Goal: Information Seeking & Learning: Learn about a topic

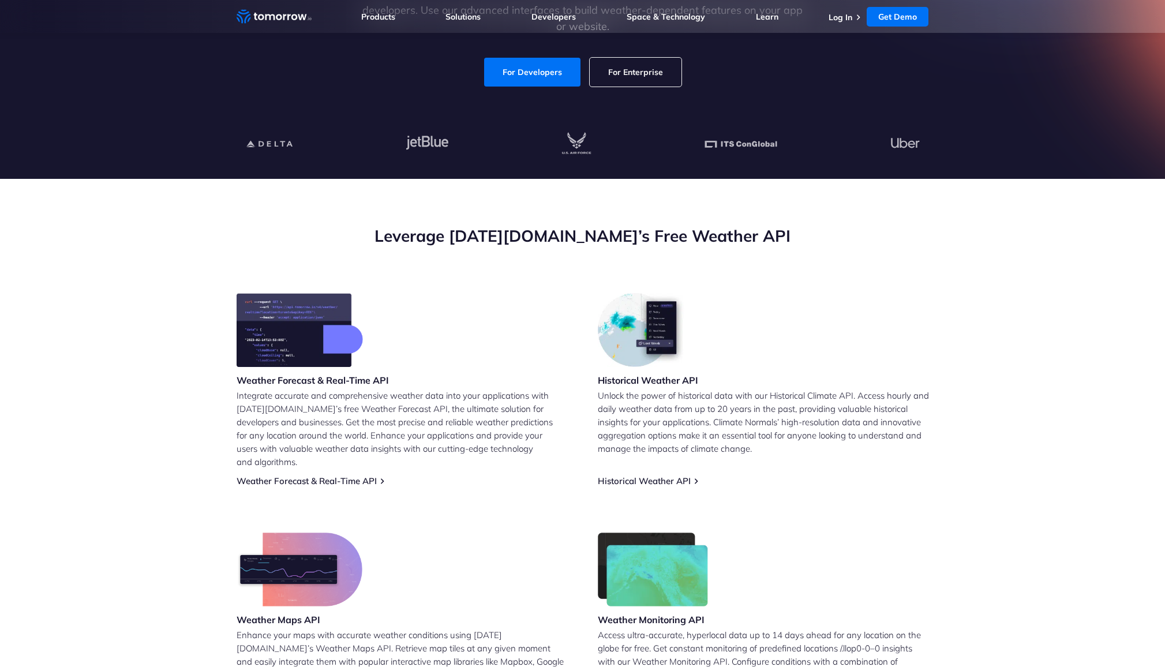
scroll to position [356, 0]
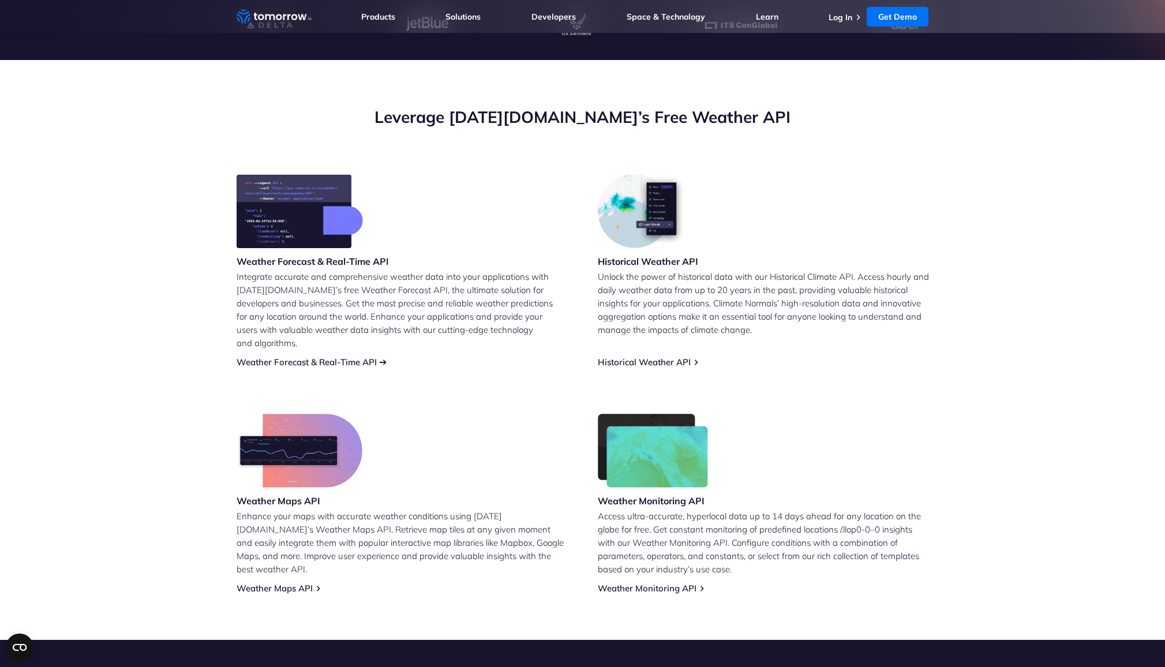
click at [311, 357] on link "Weather Forecast & Real-Time API" at bounding box center [307, 362] width 140 height 11
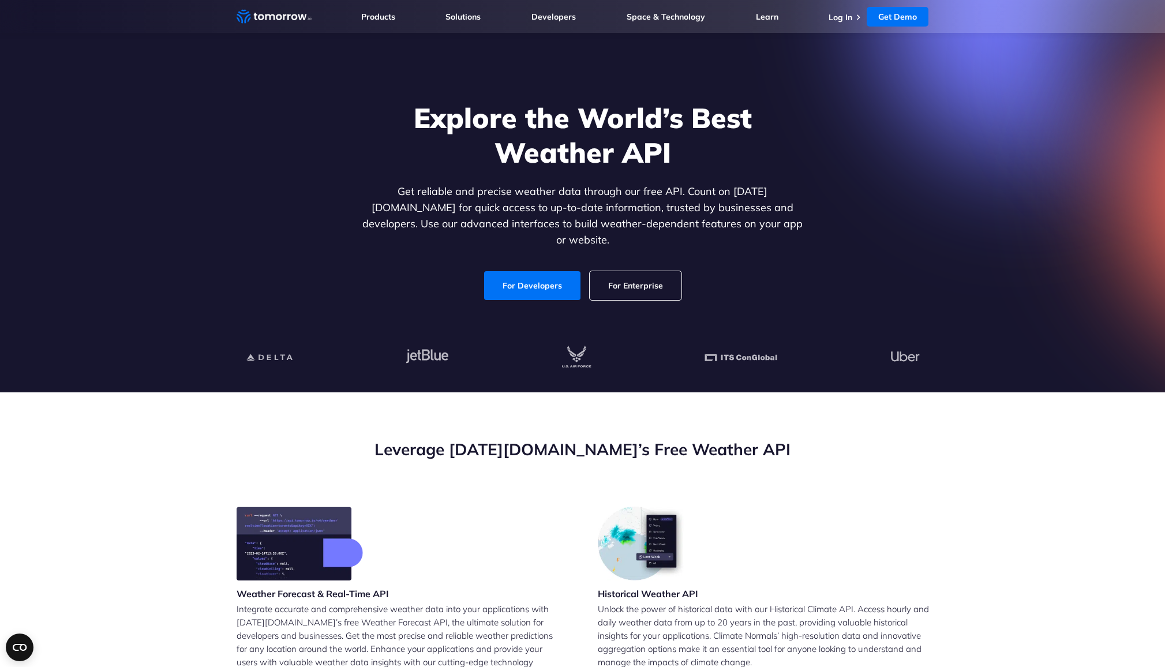
scroll to position [16, 0]
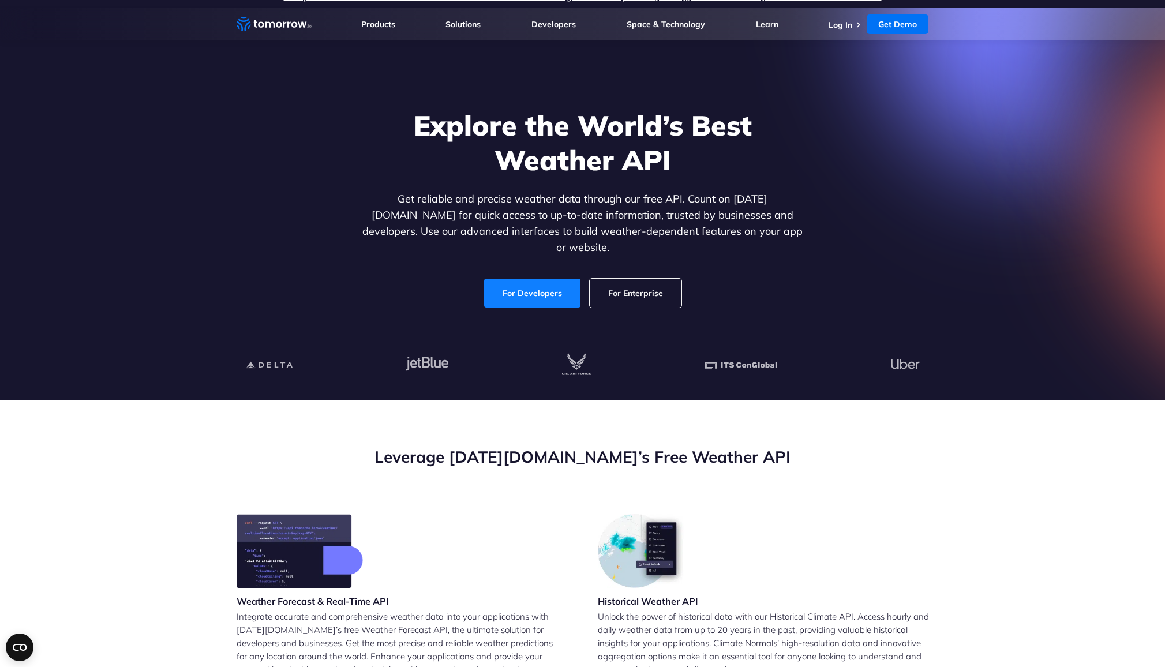
click at [540, 282] on link "For Developers" at bounding box center [532, 293] width 96 height 29
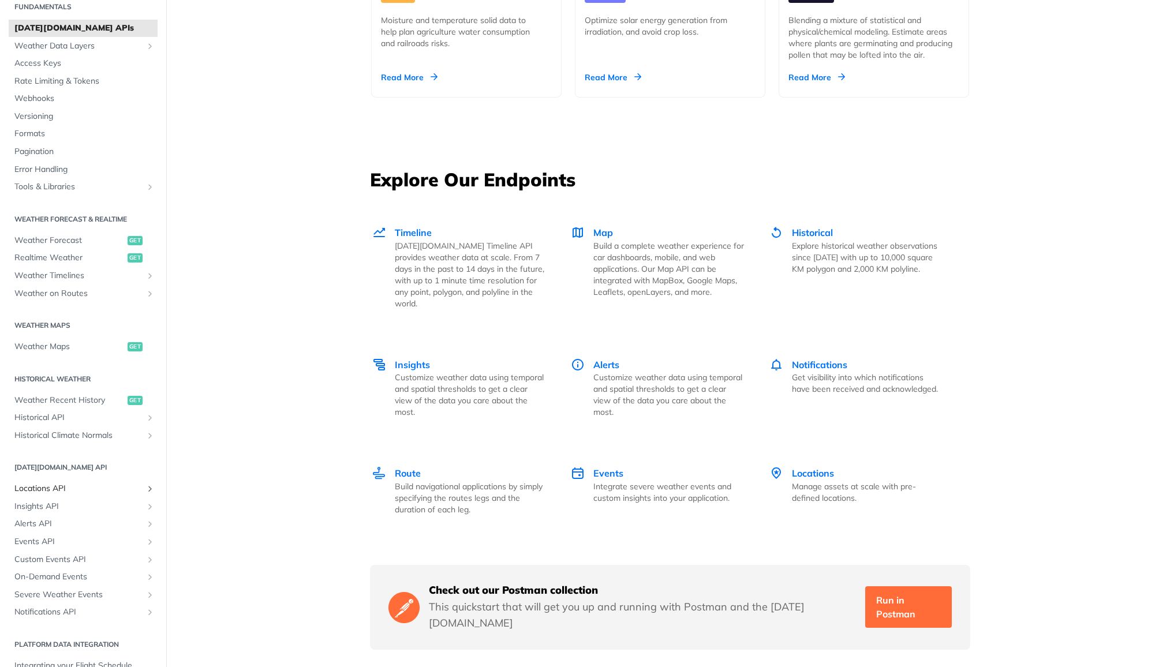
scroll to position [59, 0]
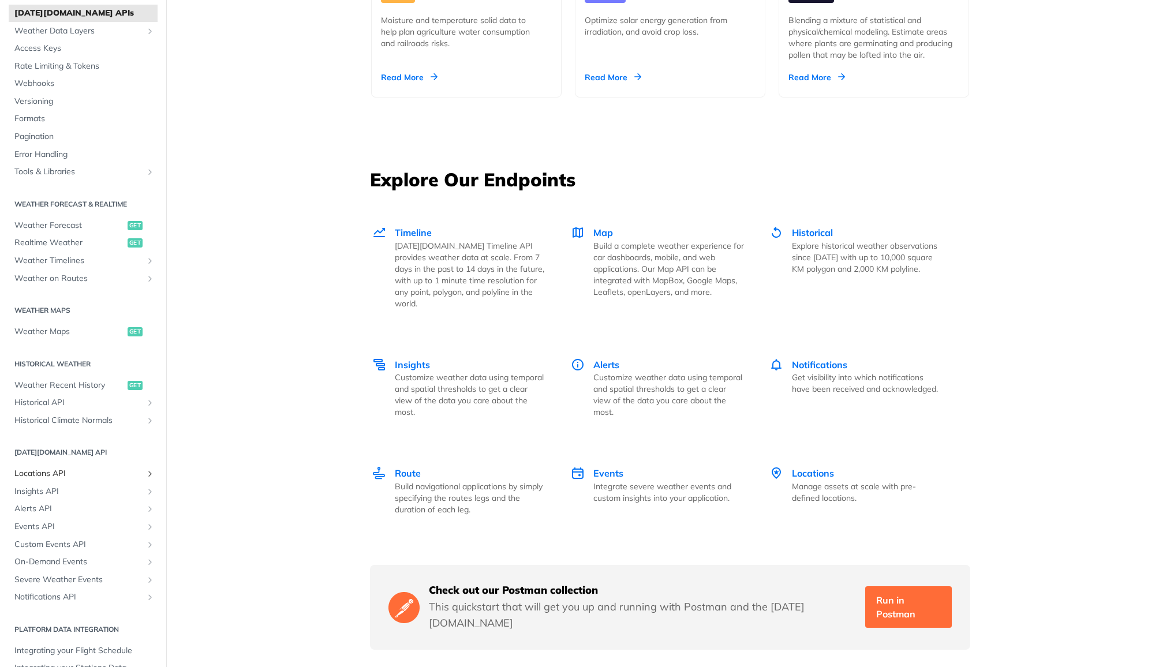
click at [60, 475] on span "Locations API" at bounding box center [78, 474] width 128 height 12
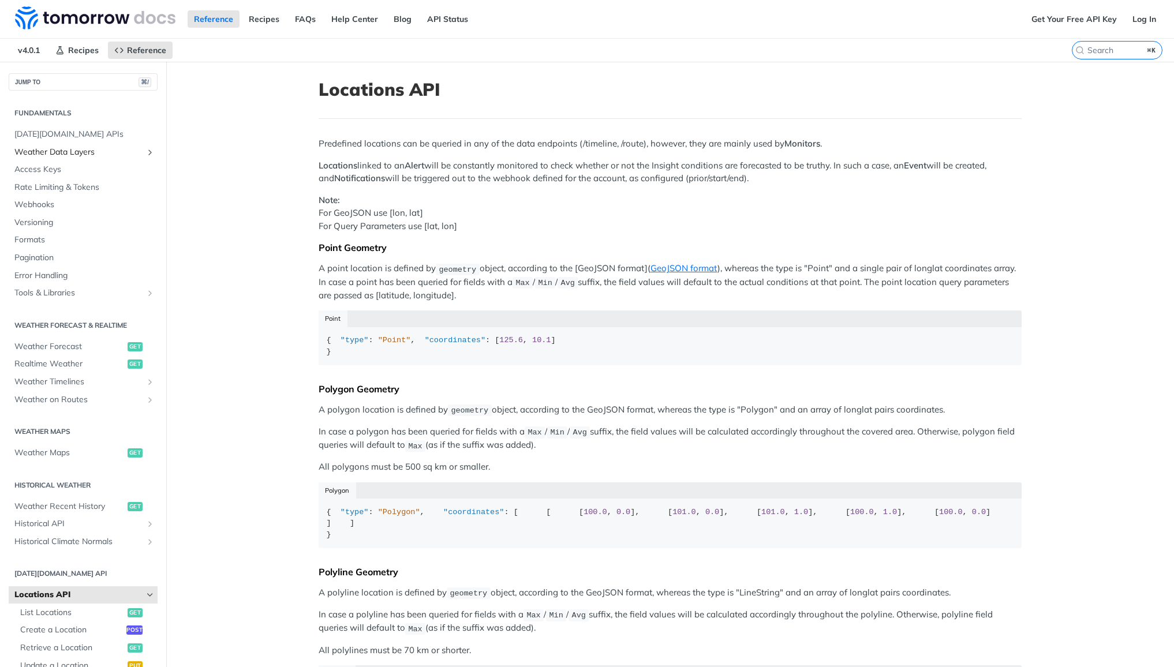
click at [64, 157] on span "Weather Data Layers" at bounding box center [78, 153] width 128 height 12
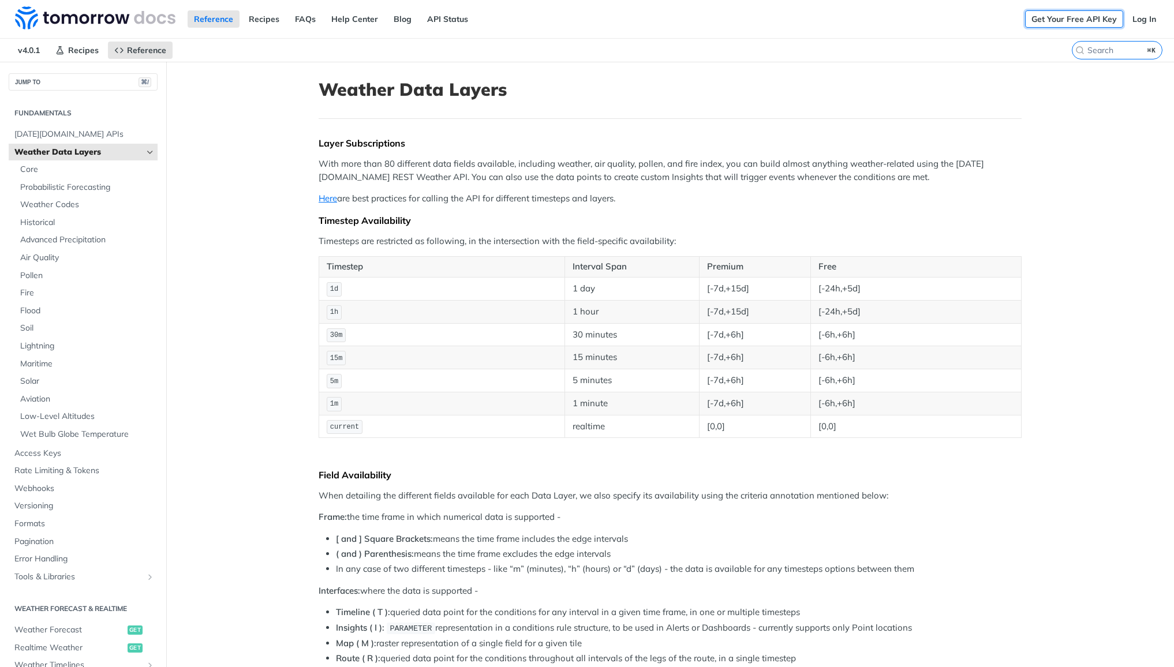
click at [1059, 23] on link "Get Your Free API Key" at bounding box center [1074, 18] width 98 height 17
click at [1138, 16] on link "Log In" at bounding box center [1144, 18] width 36 height 17
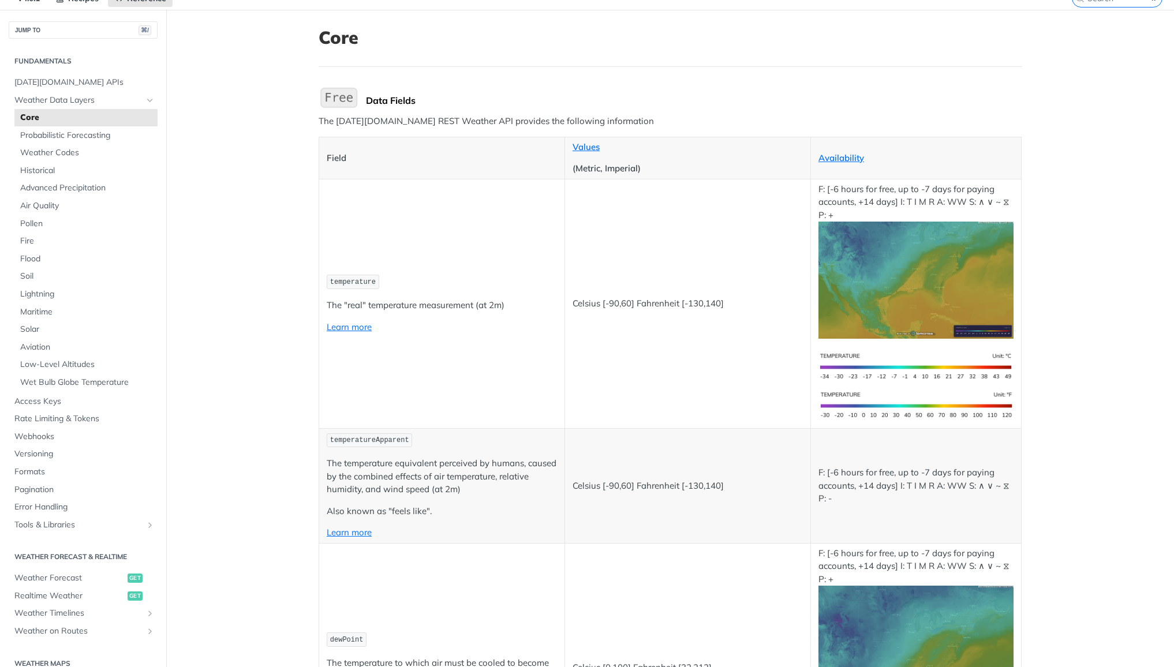
scroll to position [184, 0]
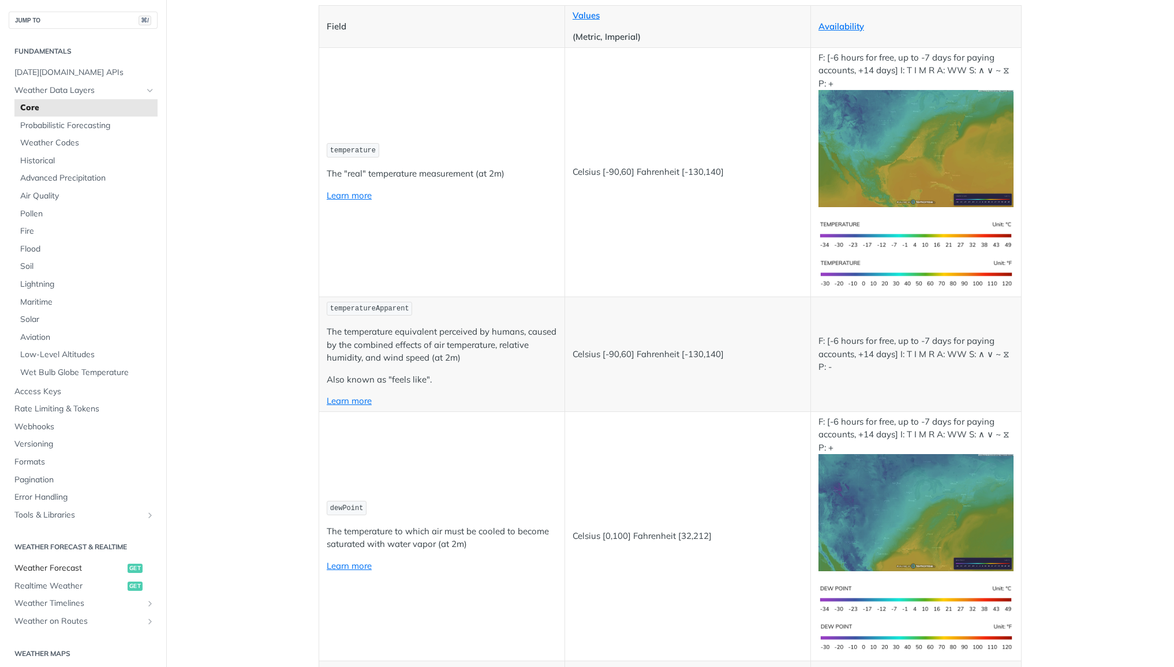
click at [57, 570] on span "Weather Forecast" at bounding box center [69, 569] width 110 height 12
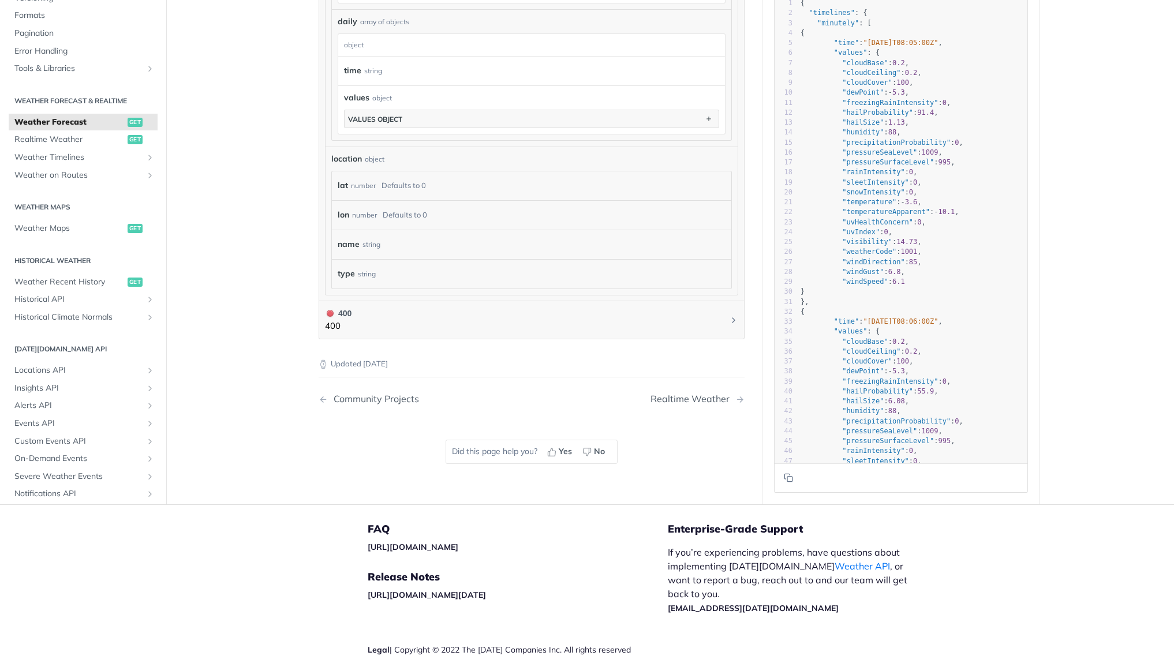
scroll to position [1036, 0]
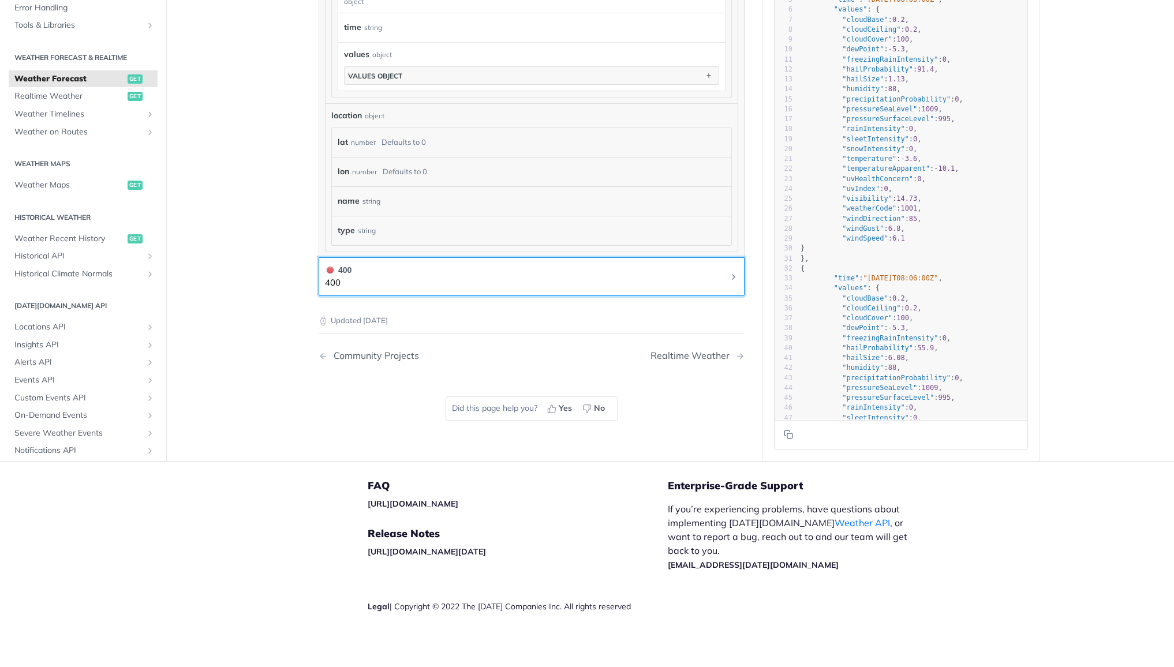
click at [372, 270] on button "400 400" at bounding box center [531, 277] width 413 height 26
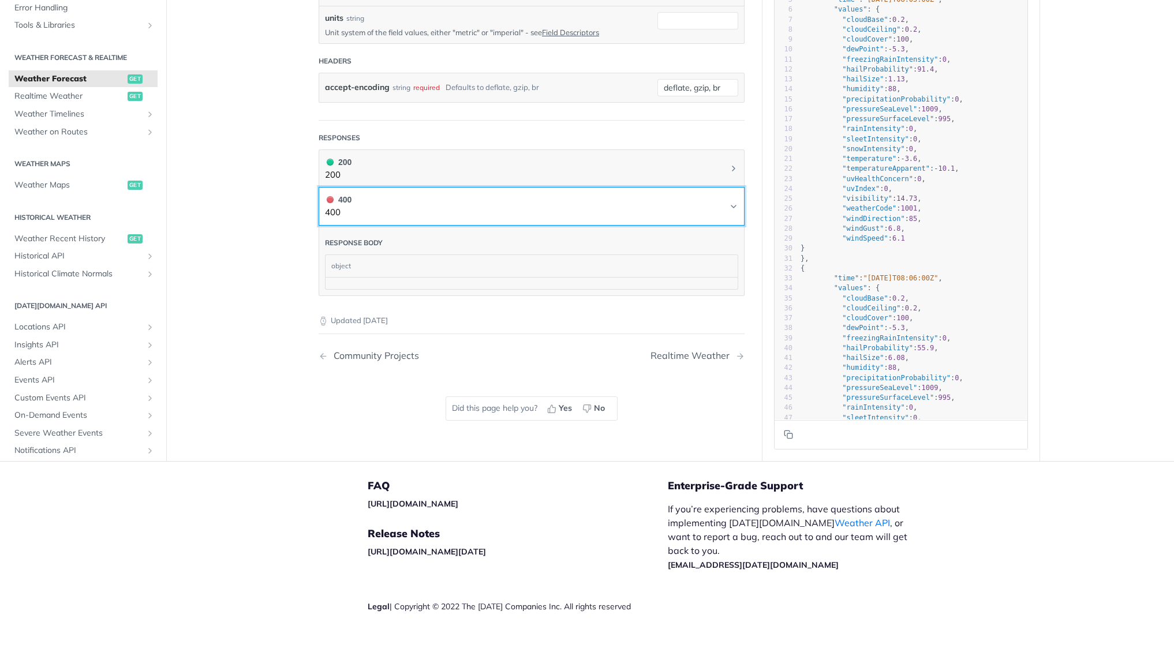
click at [394, 197] on button "400 400" at bounding box center [531, 206] width 413 height 26
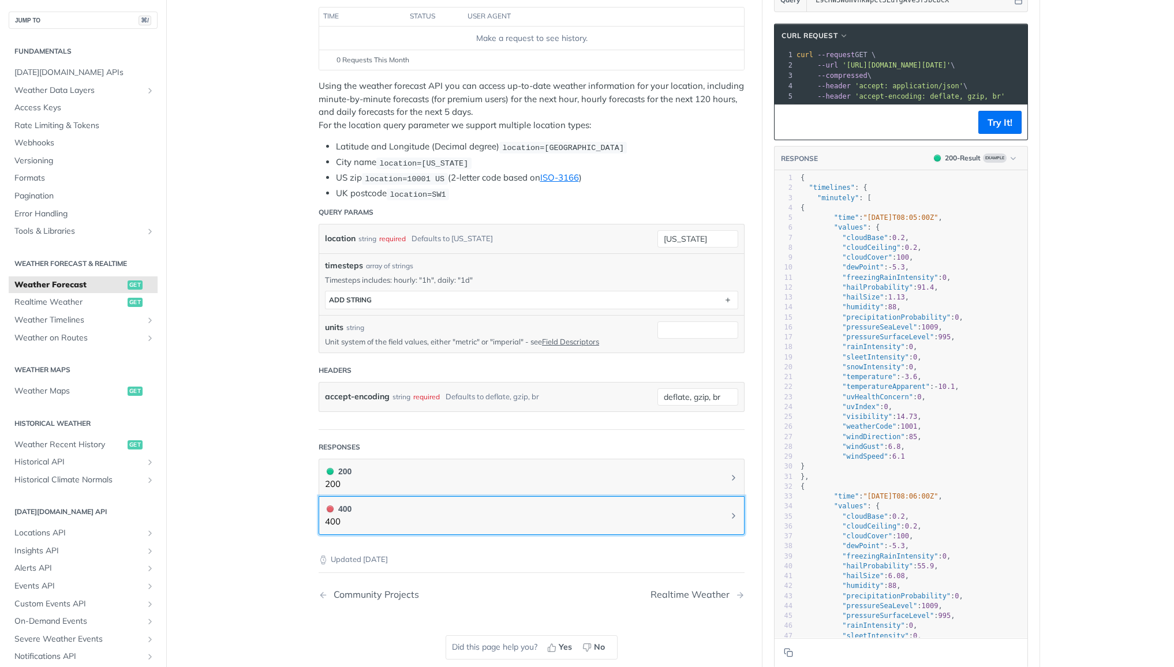
scroll to position [0, 0]
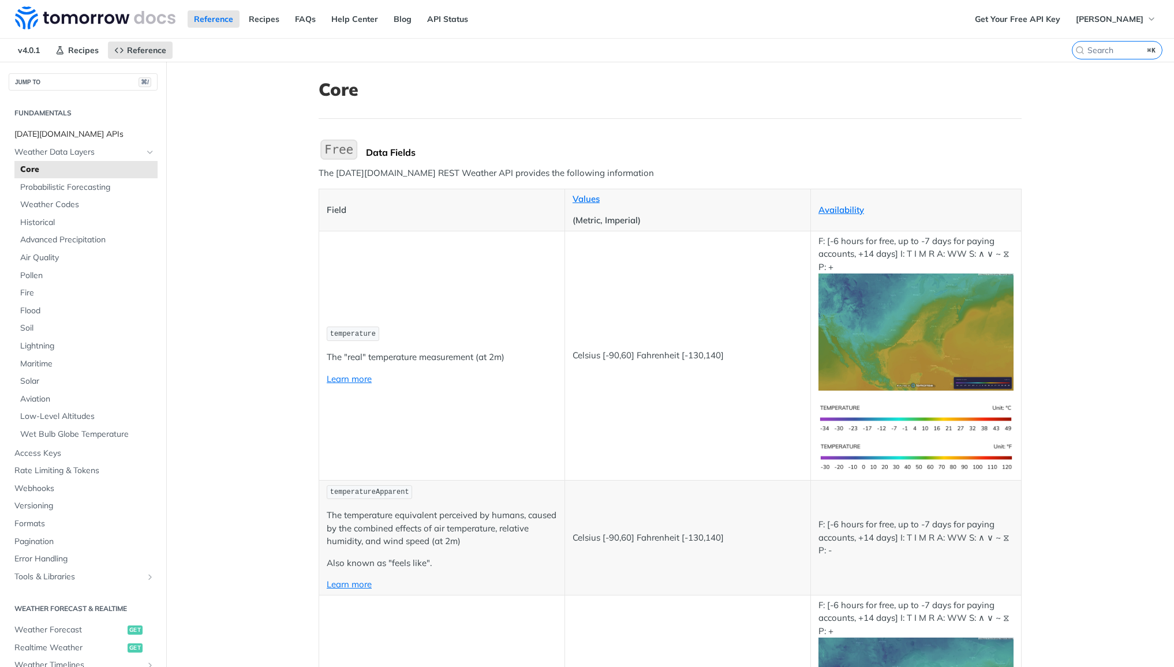
click at [74, 134] on span "[DATE][DOMAIN_NAME] APIs" at bounding box center [84, 135] width 140 height 12
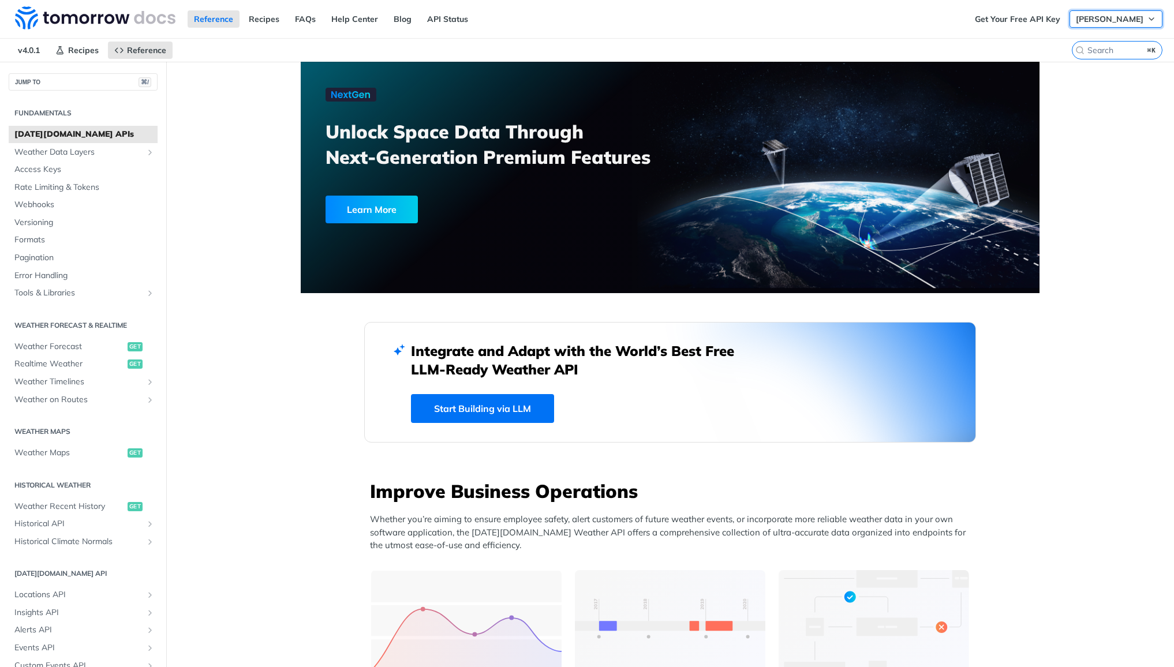
click at [1127, 22] on span "[PERSON_NAME]" at bounding box center [1110, 19] width 68 height 10
click at [685, 35] on div "Reference Recipes FAQs Help Center Blog API Status" at bounding box center [484, 19] width 969 height 38
click at [67, 170] on span "Access Keys" at bounding box center [84, 170] width 140 height 12
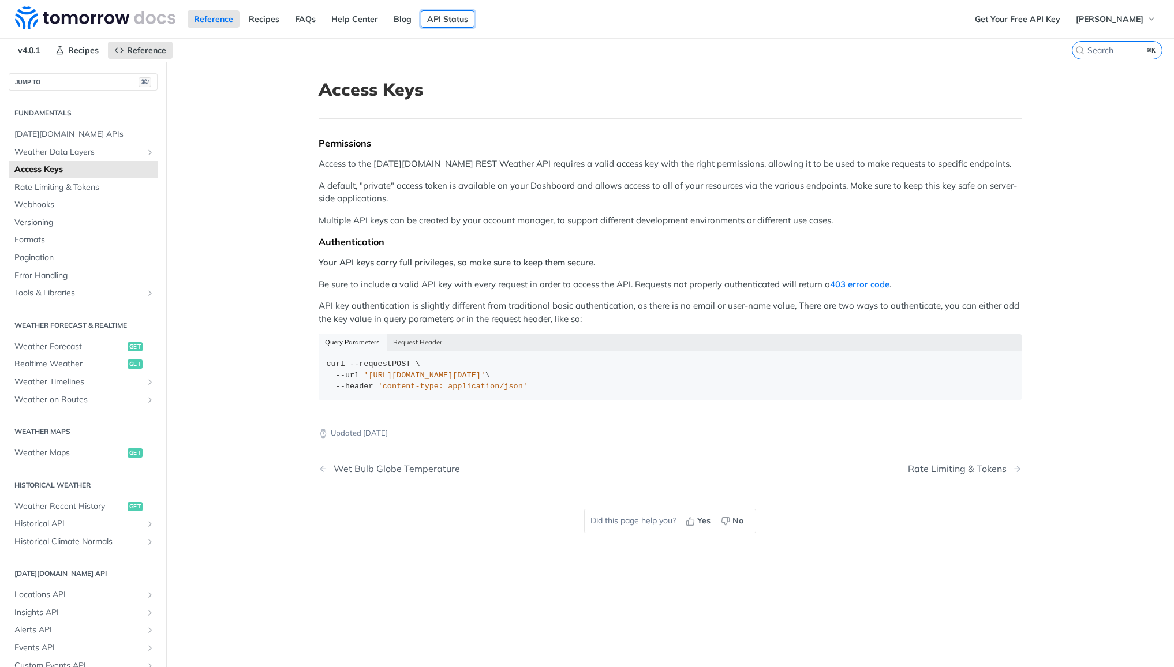
click at [434, 18] on link "API Status" at bounding box center [448, 18] width 54 height 17
click at [70, 345] on span "Weather Forecast" at bounding box center [69, 347] width 110 height 12
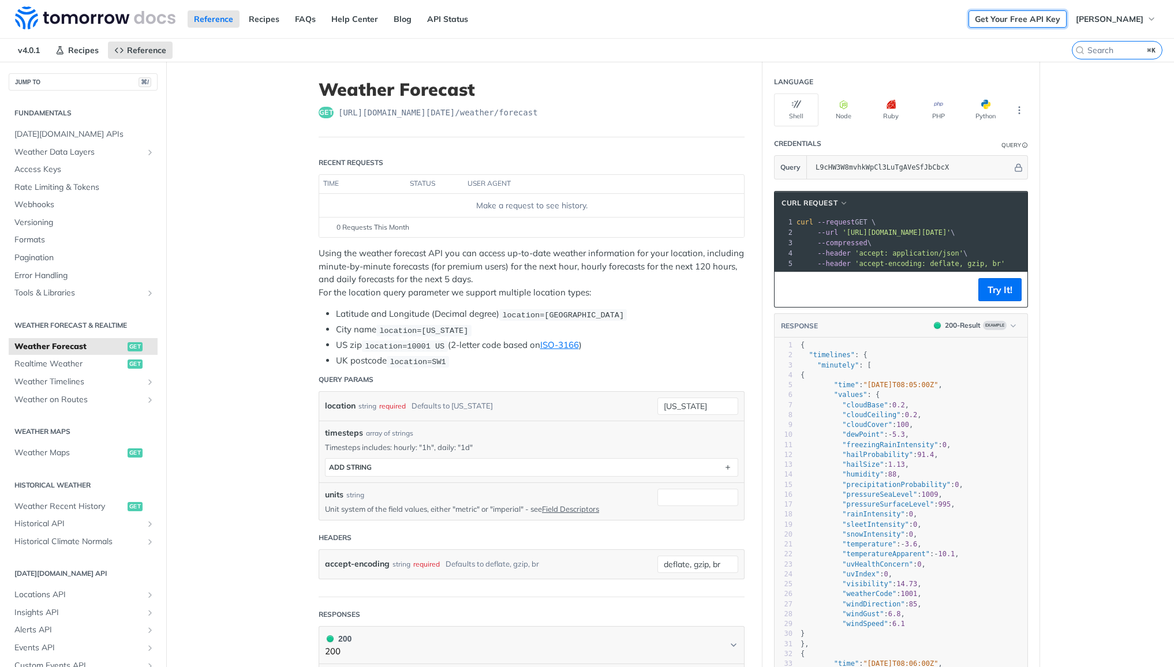
click at [1025, 22] on link "Get Your Free API Key" at bounding box center [1018, 18] width 98 height 17
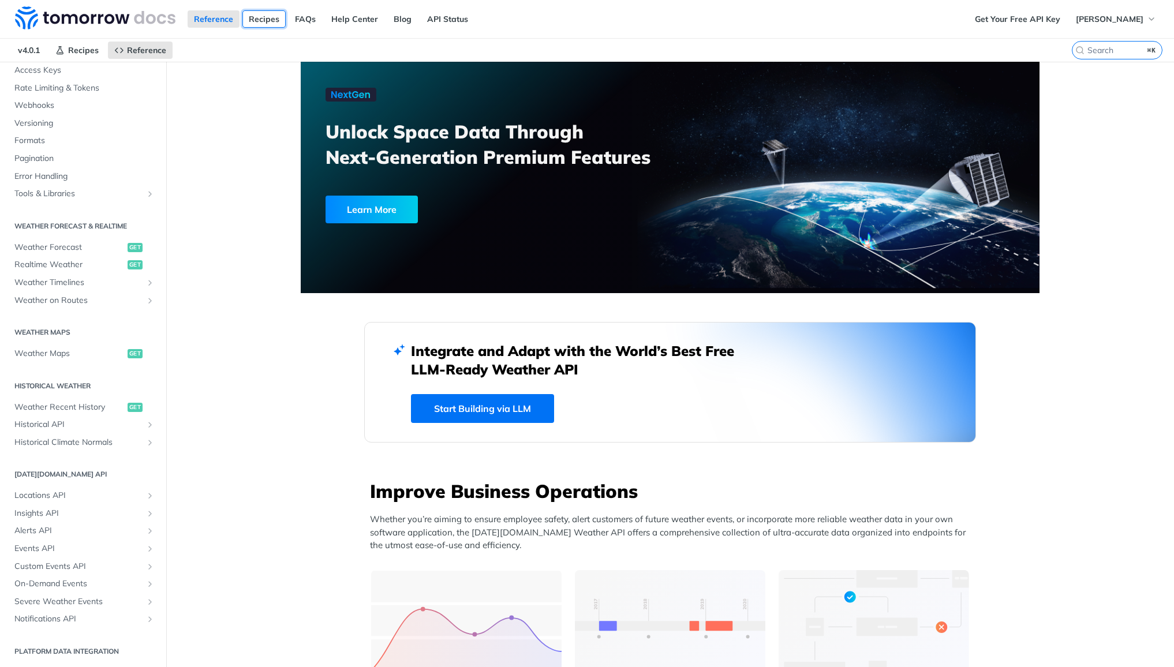
click at [261, 17] on link "Recipes" at bounding box center [263, 18] width 43 height 17
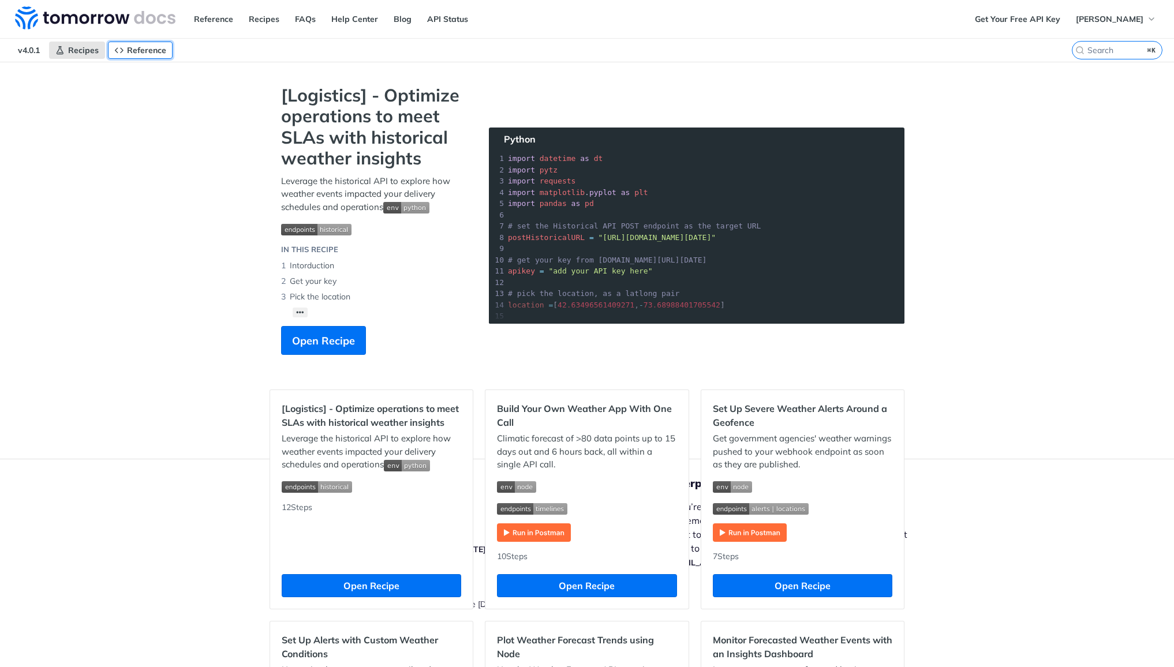
click at [146, 48] on span "Reference" at bounding box center [146, 50] width 39 height 10
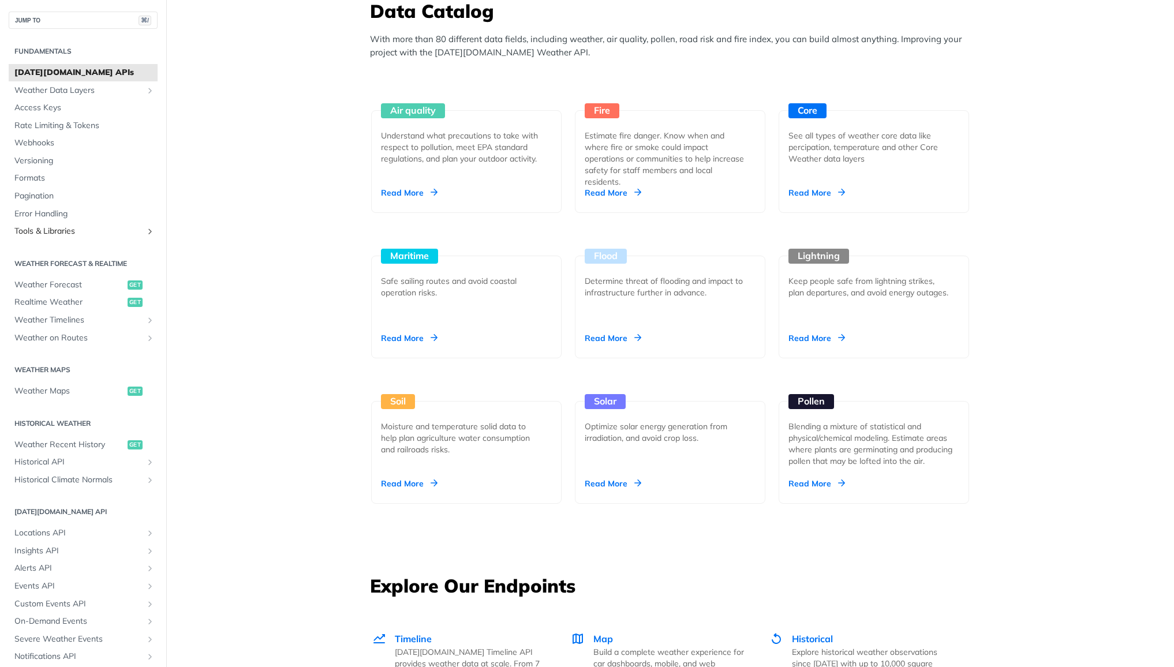
click at [38, 230] on span "Tools & Libraries" at bounding box center [78, 232] width 128 height 12
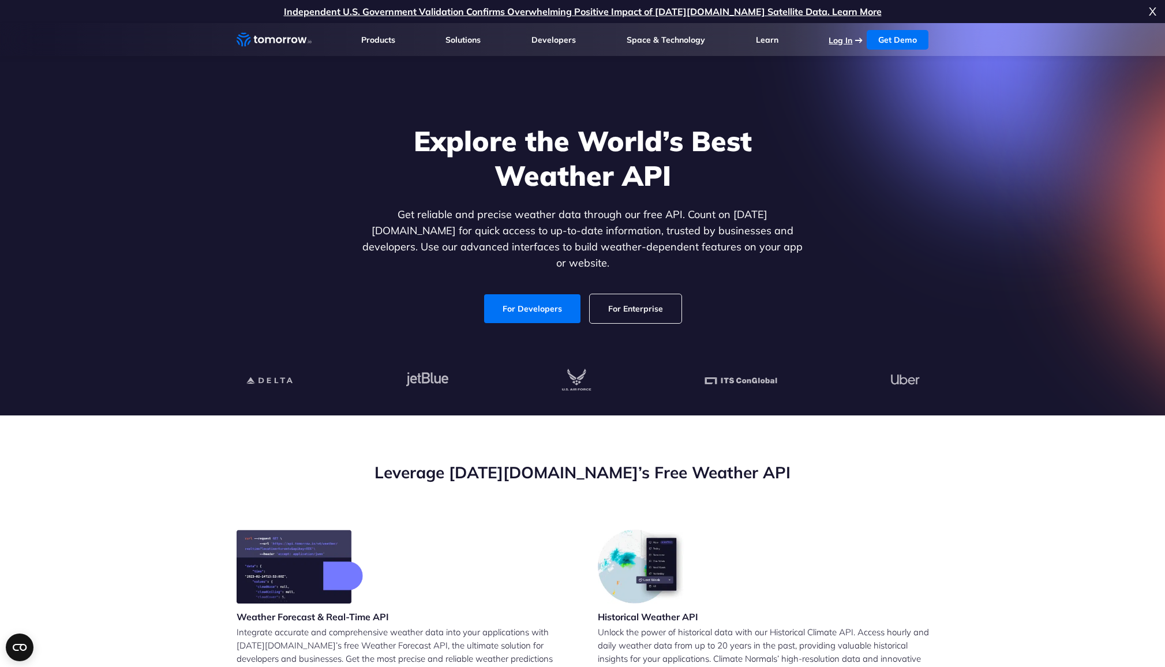
click at [850, 39] on link "Log In" at bounding box center [841, 40] width 24 height 10
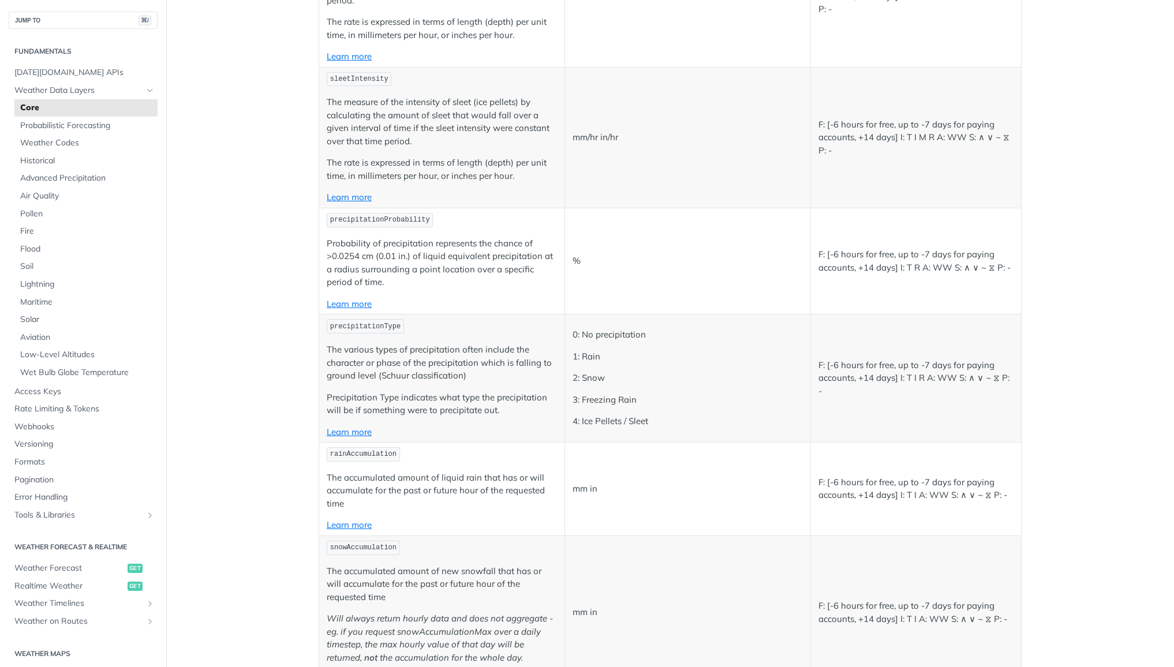
scroll to position [2860, 0]
